Goal: Information Seeking & Learning: Learn about a topic

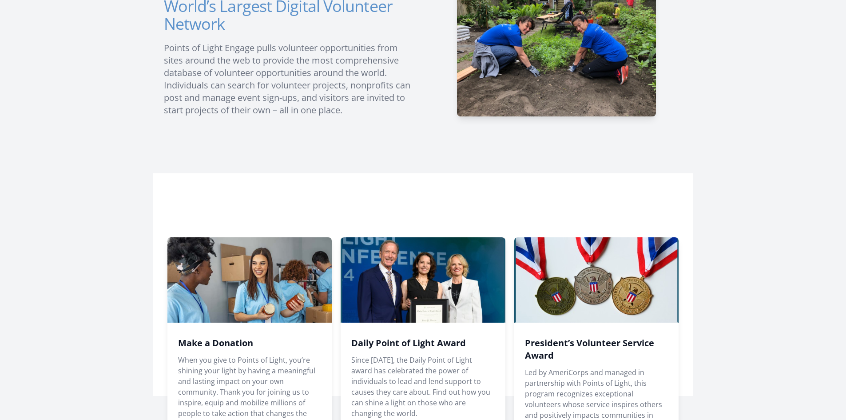
scroll to position [622, 0]
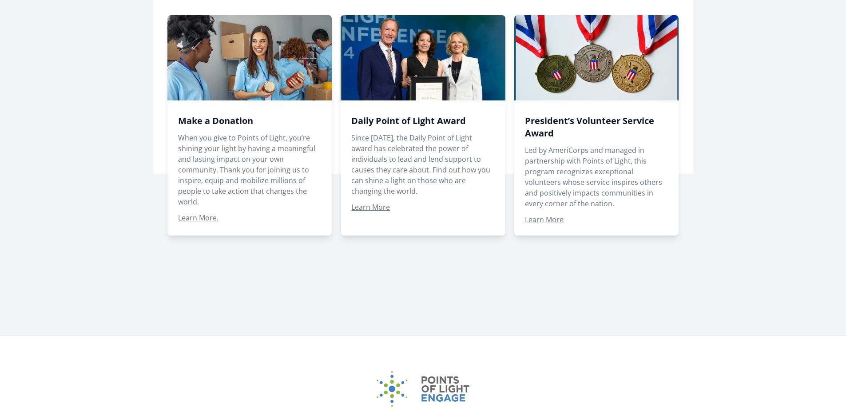
click at [540, 216] on span at bounding box center [596, 125] width 165 height 220
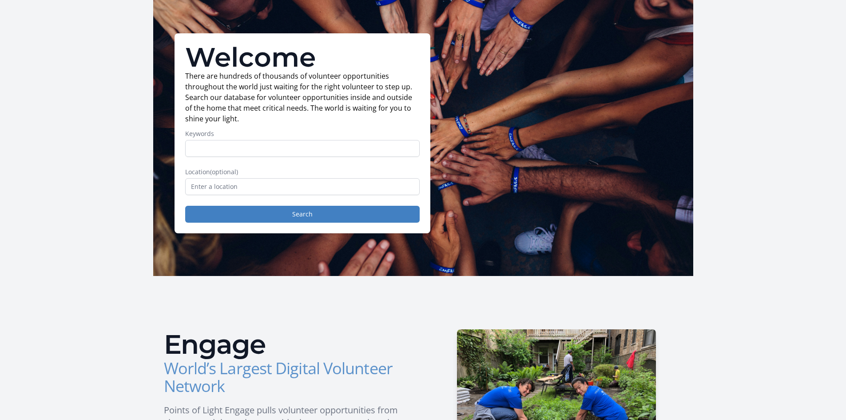
scroll to position [0, 0]
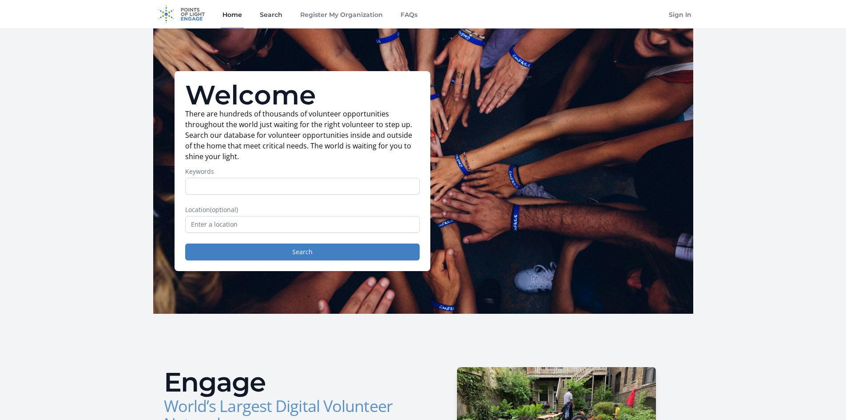
click at [275, 16] on link "Search" at bounding box center [271, 14] width 26 height 28
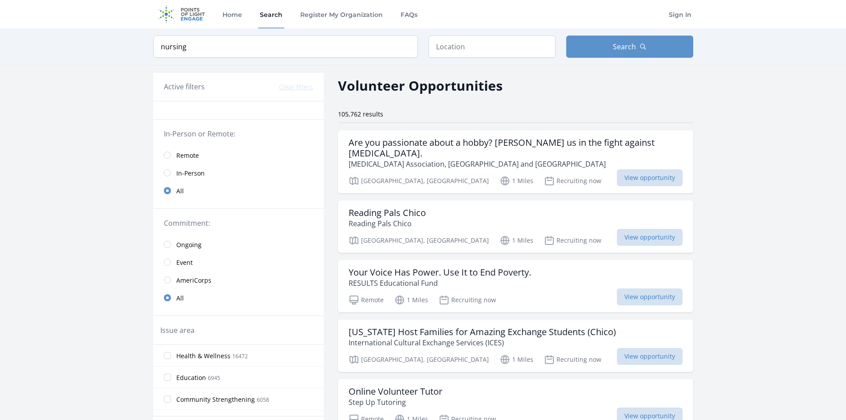
type input "nursing"
click button "submit" at bounding box center [0, 0] width 0 height 0
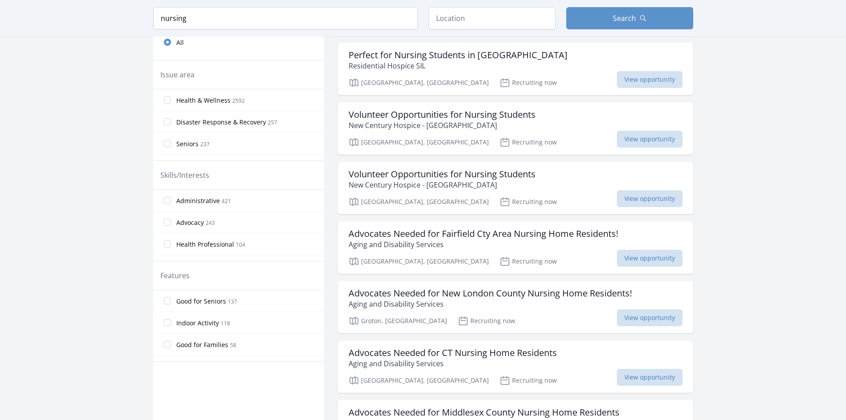
scroll to position [267, 0]
click at [418, 172] on h3 "Volunteer Opportunities for Nursing Students" at bounding box center [442, 173] width 187 height 11
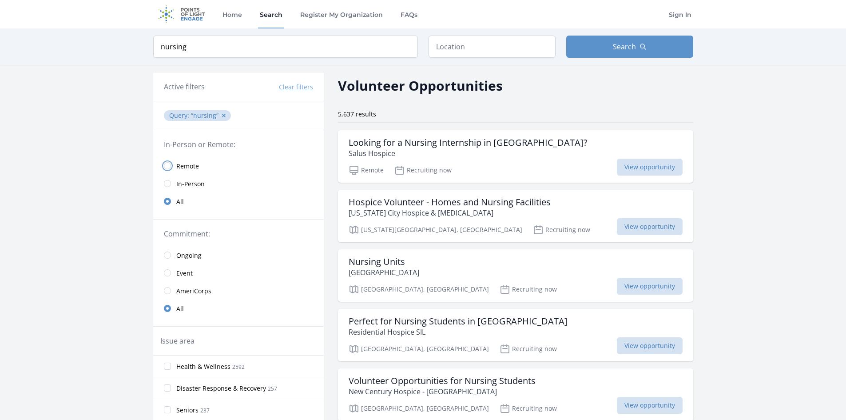
click at [167, 166] on input "radio" at bounding box center [167, 165] width 7 height 7
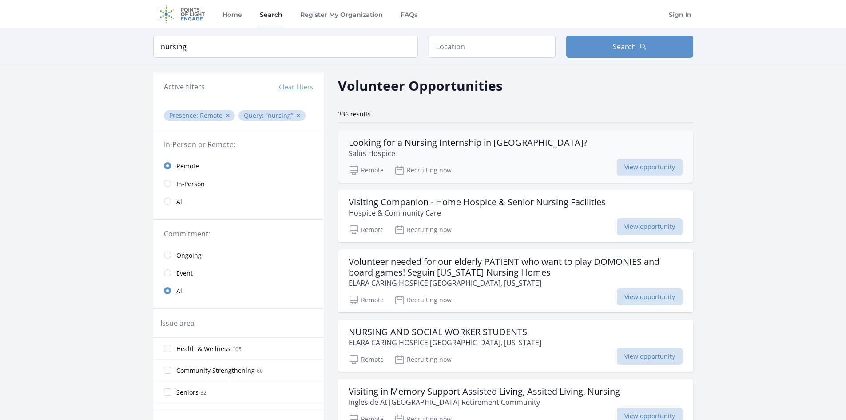
click at [441, 145] on h3 "Looking for a Nursing Internship in [GEOGRAPHIC_DATA]?" at bounding box center [468, 142] width 239 height 11
click at [420, 141] on h3 "Looking for a Nursing Internship in [GEOGRAPHIC_DATA]?" at bounding box center [468, 142] width 239 height 11
click at [679, 166] on span "View opportunity" at bounding box center [650, 167] width 66 height 17
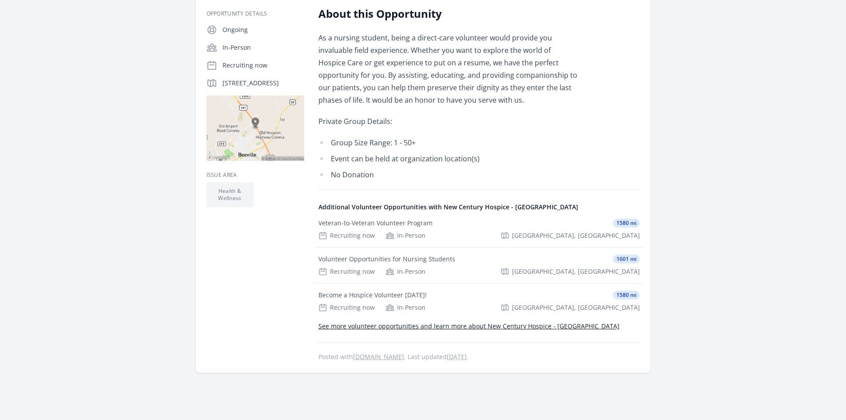
scroll to position [178, 0]
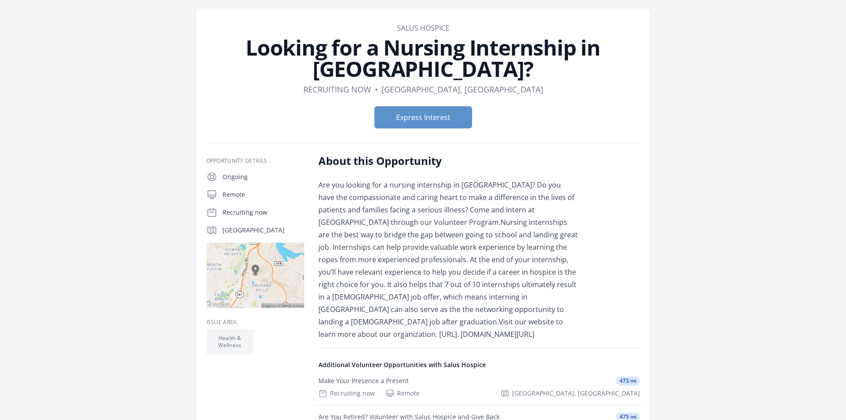
scroll to position [89, 0]
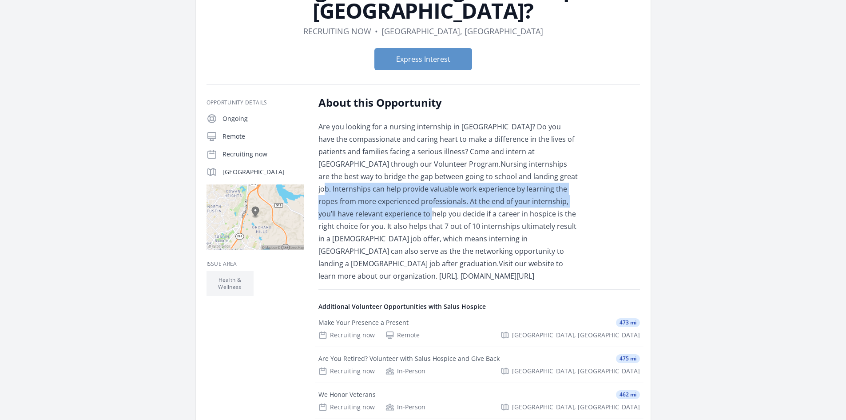
drag, startPoint x: 384, startPoint y: 172, endPoint x: 496, endPoint y: 207, distance: 117.6
click at [496, 207] on div "Are you looking for a nursing internship in Orange County? Do you have the comp…" at bounding box center [448, 201] width 260 height 162
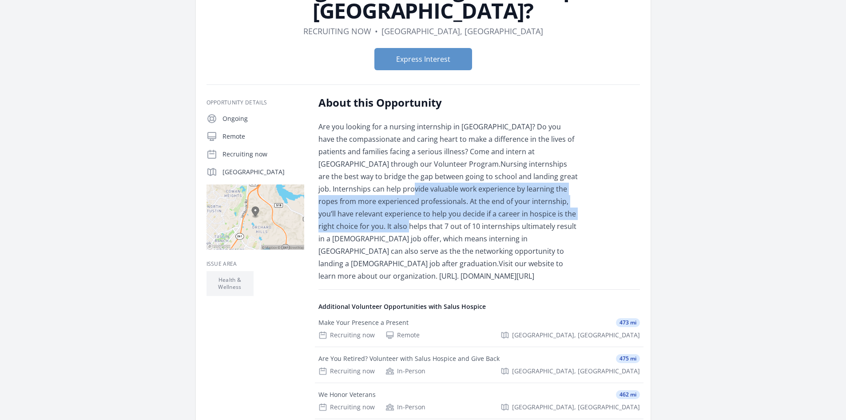
drag, startPoint x: 472, startPoint y: 171, endPoint x: 477, endPoint y: 210, distance: 38.9
click at [477, 210] on div "Are you looking for a nursing internship in Orange County? Do you have the comp…" at bounding box center [448, 201] width 260 height 162
